Goal: Information Seeking & Learning: Stay updated

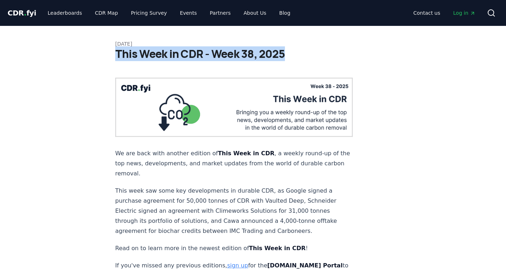
drag, startPoint x: 283, startPoint y: 55, endPoint x: 91, endPoint y: 56, distance: 192.9
copy h1 "This Week in CDR - Week 38, 2025"
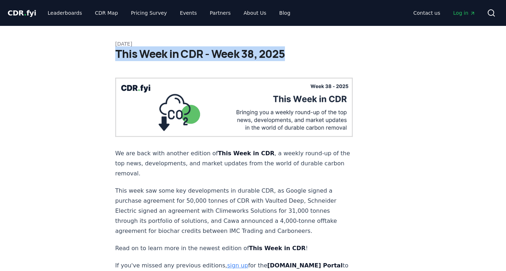
drag, startPoint x: 282, startPoint y: 53, endPoint x: 102, endPoint y: 52, distance: 179.9
copy h1 "This Week in CDR - Week 38, 2025"
